Goal: Transaction & Acquisition: Purchase product/service

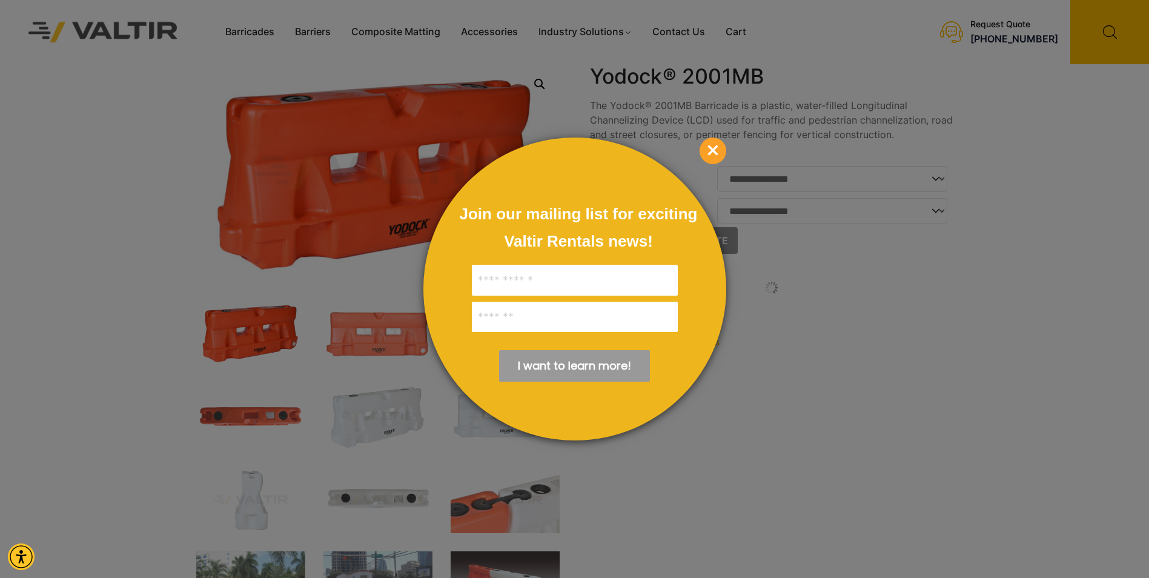
click at [717, 152] on span "×" at bounding box center [712, 150] width 27 height 27
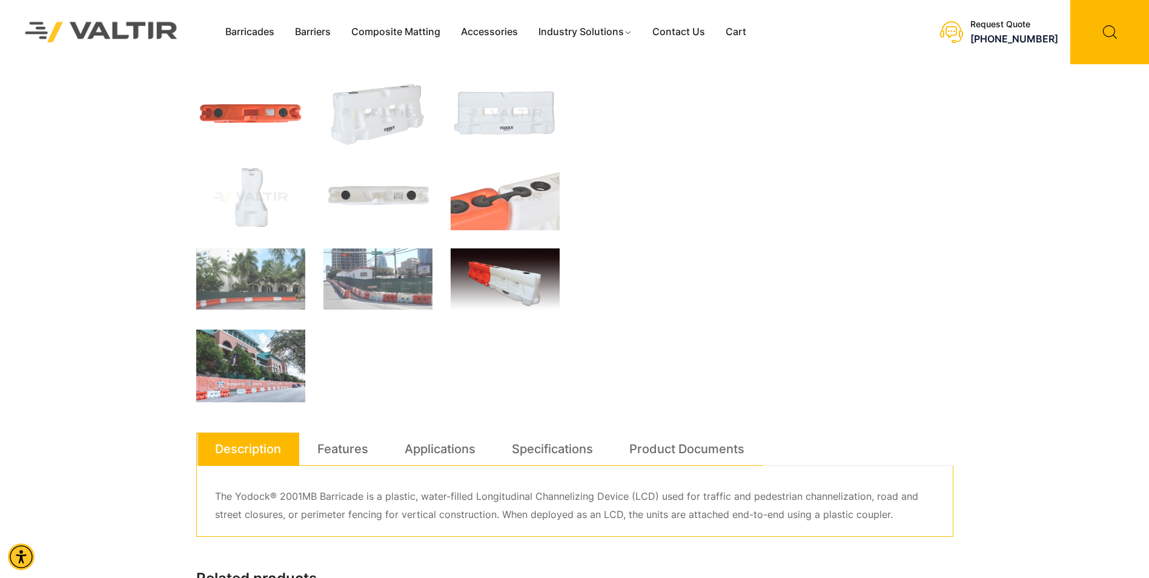
click at [512, 288] on img at bounding box center [504, 279] width 109 height 63
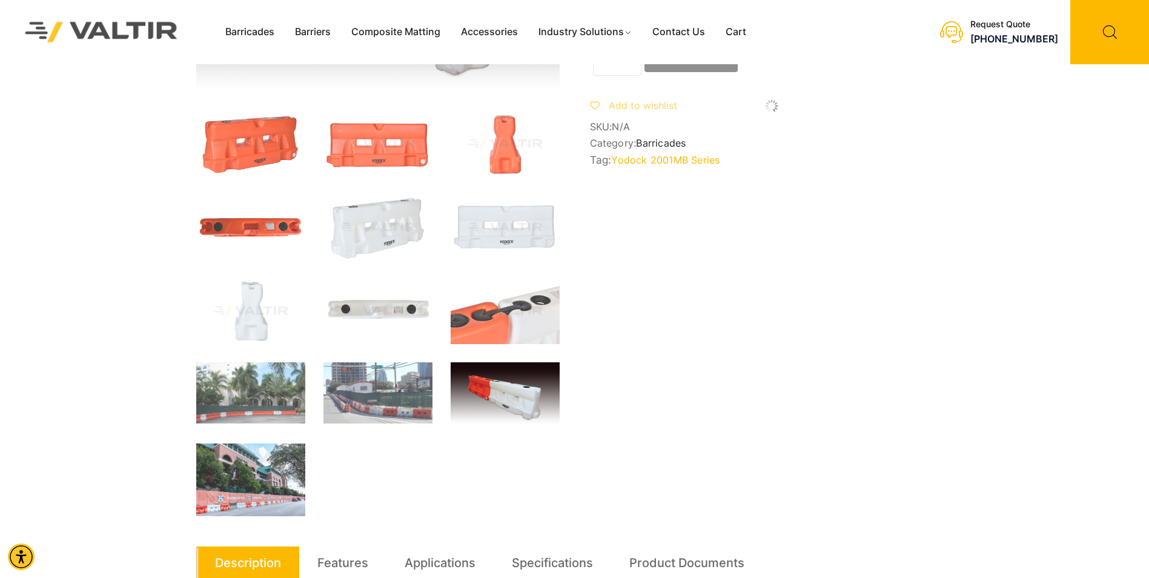
click at [934, 356] on div "**********" at bounding box center [574, 443] width 757 height 1121
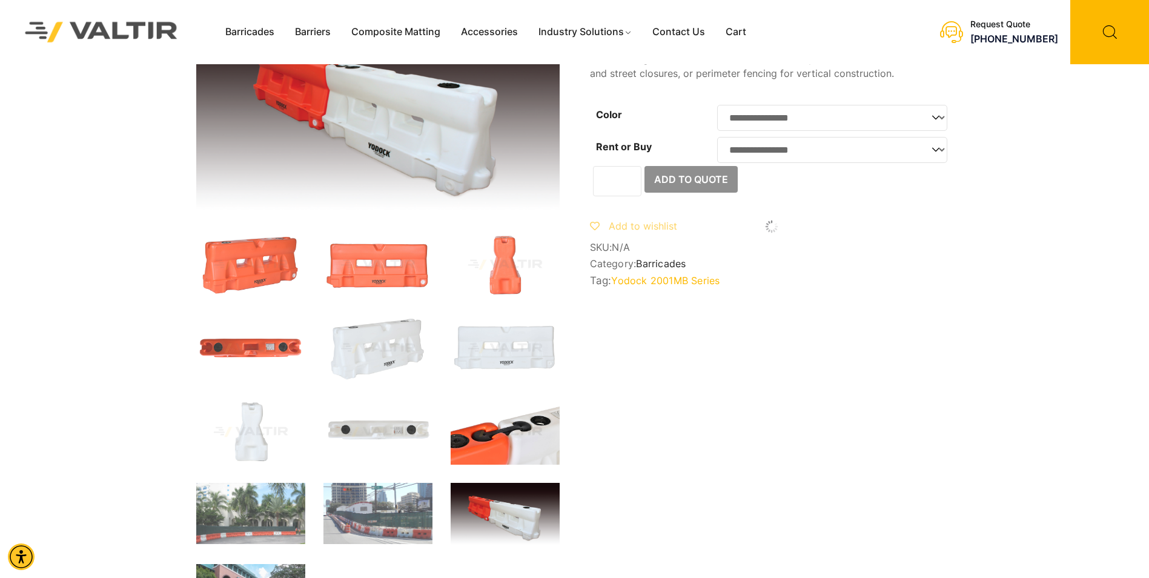
scroll to position [61, 0]
drag, startPoint x: 498, startPoint y: 506, endPoint x: 116, endPoint y: 206, distance: 485.6
click at [116, 206] on div "Barricades Barriers Composite Matting Accessories Industry Solutions Constructi…" at bounding box center [574, 532] width 1149 height 1186
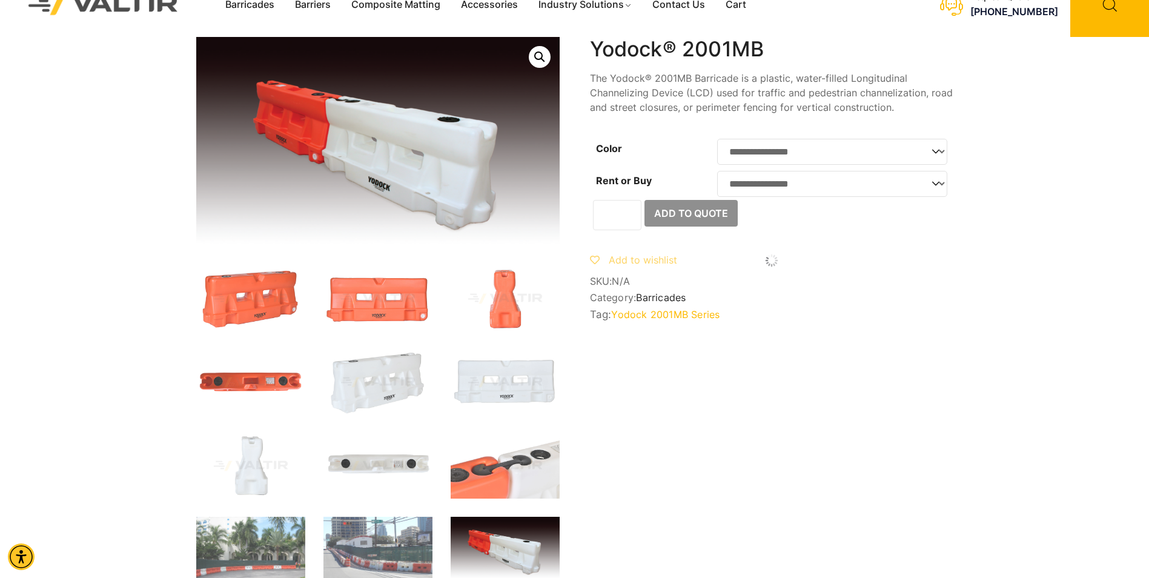
scroll to position [0, 0]
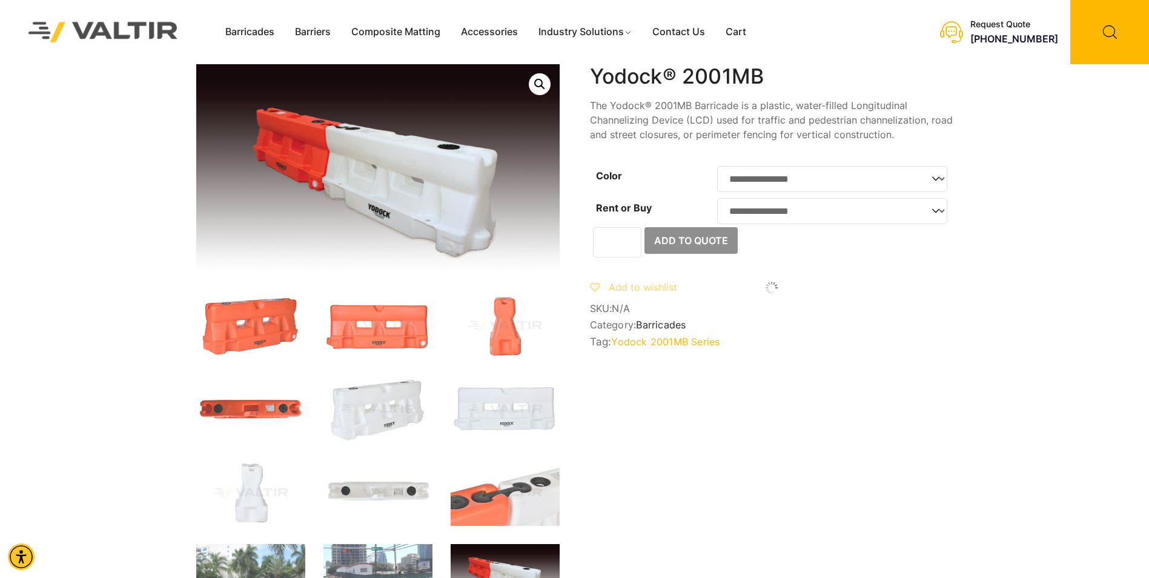
click at [540, 82] on link "Open this option" at bounding box center [540, 84] width 22 height 22
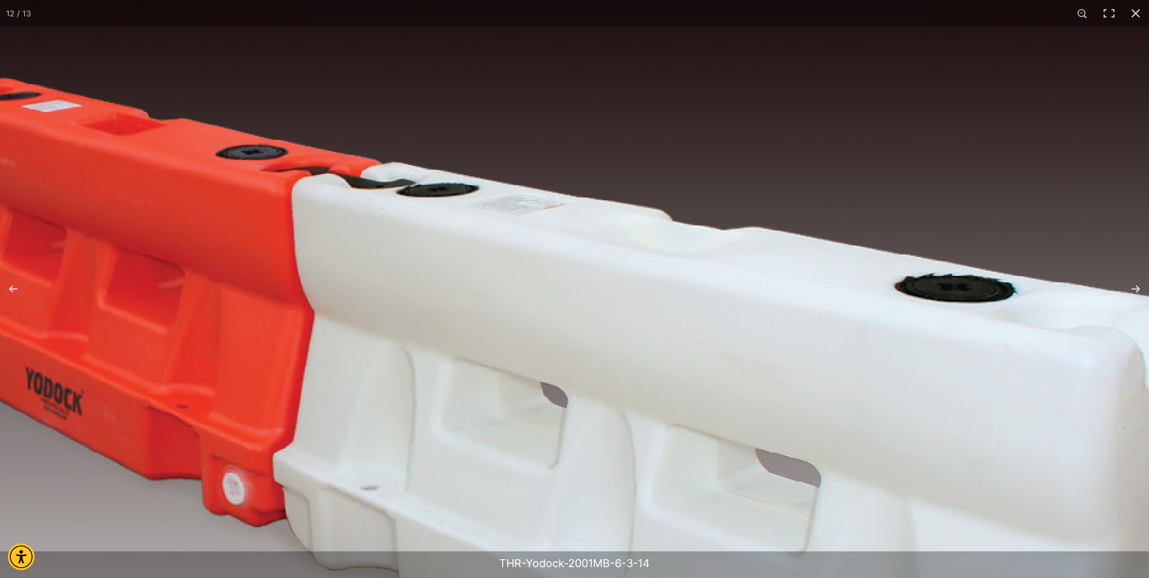
click at [1077, 10] on button "Zoom in/out" at bounding box center [1082, 13] width 27 height 27
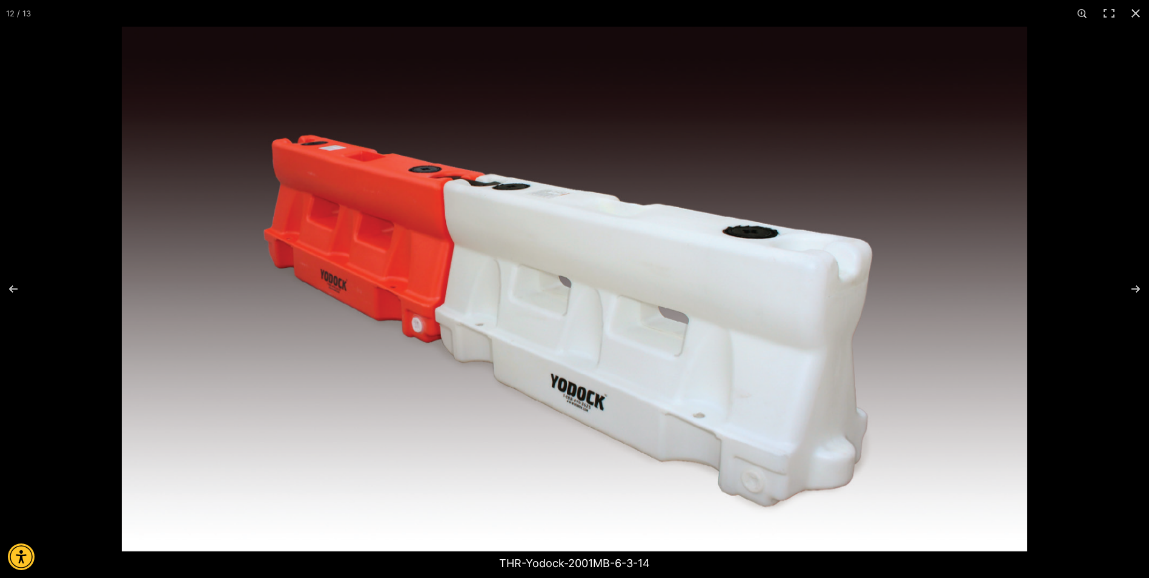
click at [613, 334] on img at bounding box center [574, 289] width 905 height 524
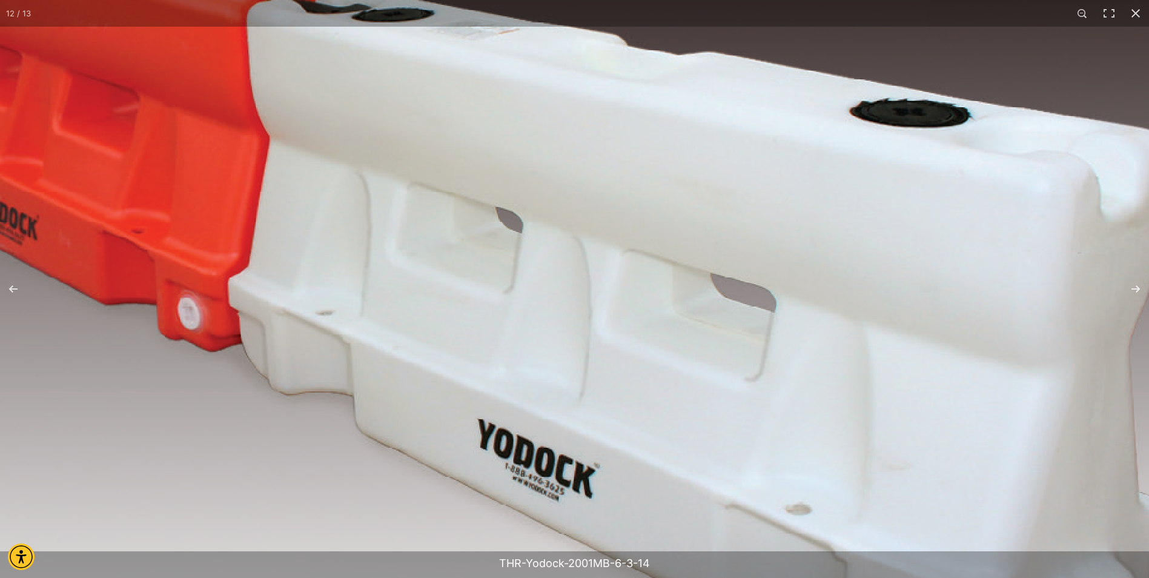
click at [613, 334] on img at bounding box center [529, 235] width 1955 height 1133
click at [582, 349] on img at bounding box center [530, 235] width 1955 height 1133
